Goal: Find specific page/section: Find specific page/section

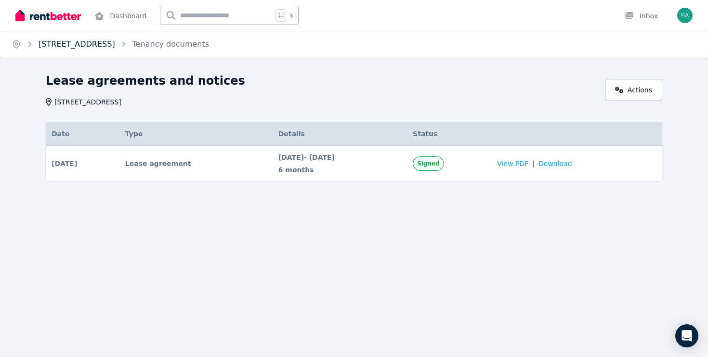
click at [115, 45] on link "[STREET_ADDRESS]" at bounding box center [77, 43] width 77 height 9
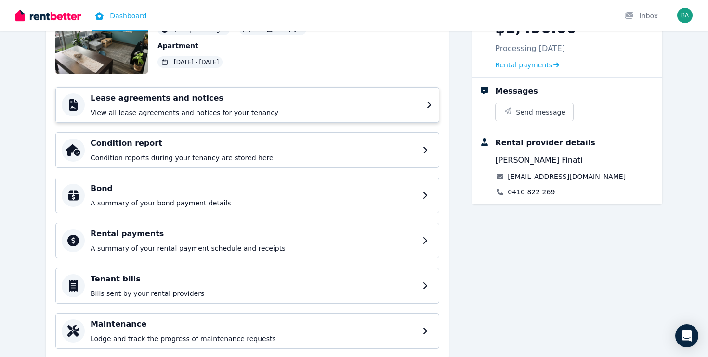
scroll to position [90, 0]
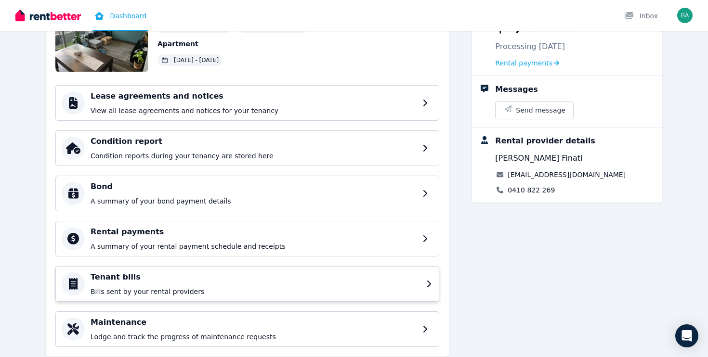
click at [264, 295] on p "Bills sent by your rental providers" at bounding box center [256, 292] width 330 height 10
